Goal: Task Accomplishment & Management: Use online tool/utility

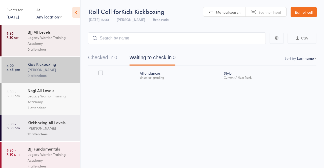
click at [61, 36] on div "Legacy Warrior Training Academy" at bounding box center [52, 41] width 48 height 12
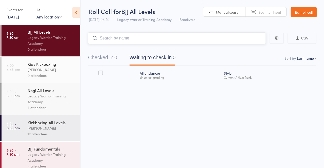
click at [181, 40] on input "search" at bounding box center [177, 38] width 178 height 12
click at [107, 56] on button "Checked in 0" at bounding box center [102, 58] width 29 height 13
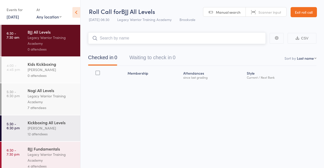
click at [214, 37] on input "search" at bounding box center [177, 38] width 178 height 12
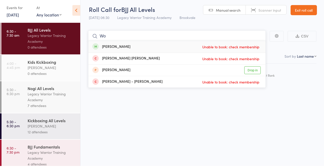
type input "W"
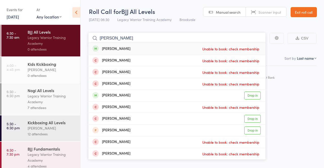
type input "Alex"
click at [305, 14] on link "Exit roll call" at bounding box center [304, 12] width 26 height 10
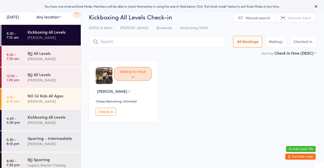
click at [107, 110] on button "Check in" at bounding box center [106, 112] width 20 height 8
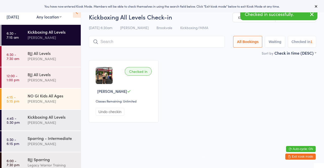
click at [63, 54] on div "BJJ All Levels" at bounding box center [52, 53] width 49 height 6
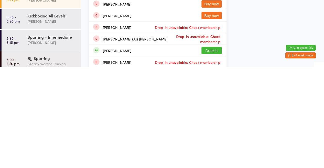
scroll to position [30, 0]
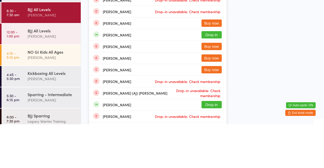
type input "Alex"
click at [217, 79] on button "Drop in" at bounding box center [212, 78] width 20 height 7
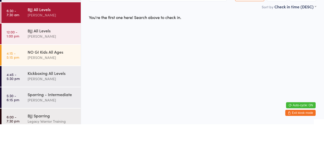
scroll to position [0, 0]
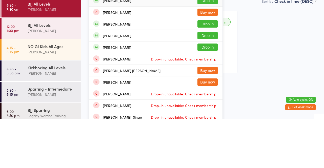
type input "Sam"
click at [212, 85] on button "Drop in" at bounding box center [208, 84] width 20 height 7
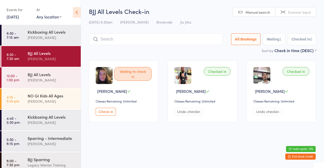
click at [43, 26] on div "Kickboxing All Levels Mick McSevney" at bounding box center [54, 35] width 53 height 20
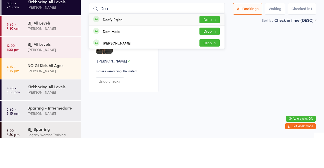
type input "Doo"
click at [205, 50] on button "Drop in" at bounding box center [210, 49] width 20 height 7
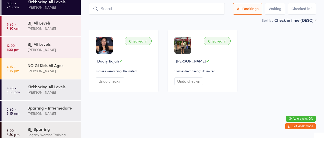
click at [297, 71] on div "Checked in Doofy Rajah Classes Remaining: Unlimited Undo checkin Checked in Tim…" at bounding box center [202, 91] width 237 height 71
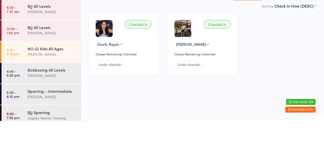
click at [56, 59] on div "[PERSON_NAME]" at bounding box center [52, 59] width 49 height 6
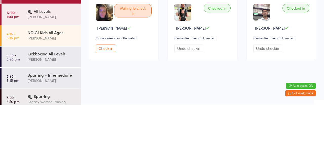
click at [109, 114] on button "Check in" at bounding box center [106, 112] width 20 height 8
